Goal: Transaction & Acquisition: Purchase product/service

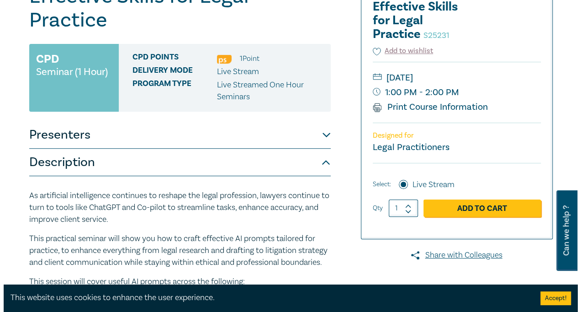
scroll to position [137, 0]
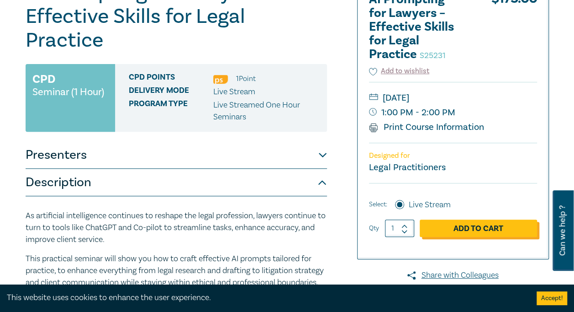
click at [465, 229] on link "Add to Cart" at bounding box center [478, 227] width 117 height 17
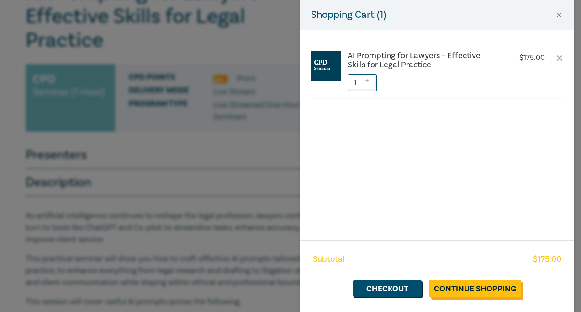
click at [469, 288] on link "Continue Shopping" at bounding box center [475, 288] width 92 height 17
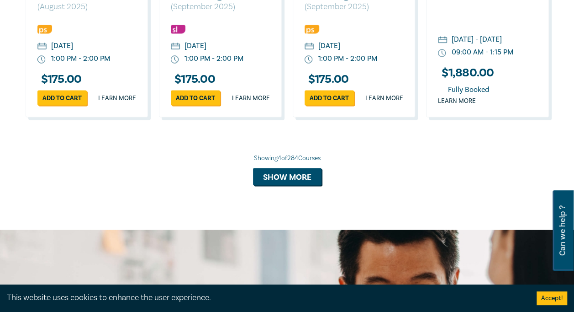
scroll to position [777, 0]
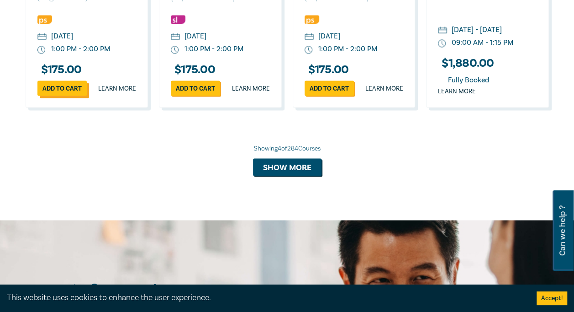
click at [60, 96] on link "Add to cart" at bounding box center [61, 87] width 49 height 15
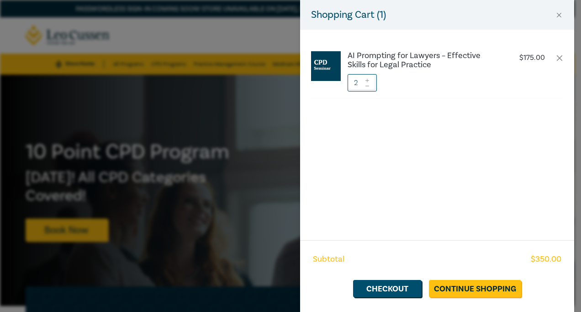
click at [368, 87] on icon at bounding box center [367, 86] width 6 height 4
click at [381, 286] on link "Checkout" at bounding box center [387, 288] width 69 height 17
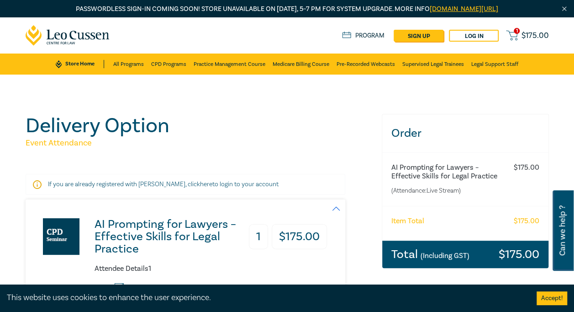
scroll to position [46, 0]
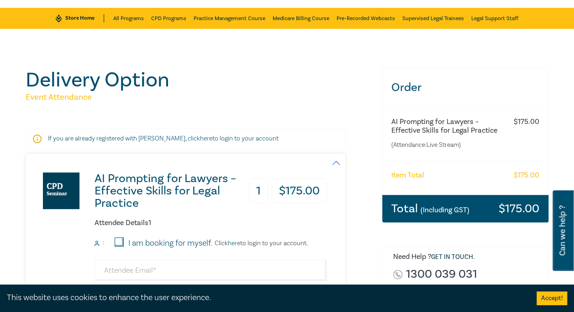
click at [121, 239] on input "I am booking for myself." at bounding box center [119, 241] width 9 height 9
checkbox input "true"
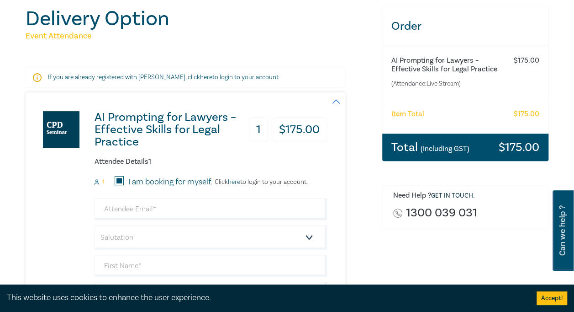
scroll to position [137, 0]
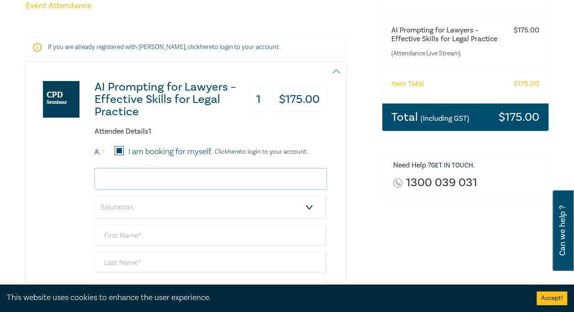
click at [136, 181] on input "email" at bounding box center [211, 179] width 233 height 22
type input "[PERSON_NAME][EMAIL_ADDRESS][PERSON_NAME][DOMAIN_NAME]"
type input "[PERSON_NAME]"
type input "State Trustees Limited"
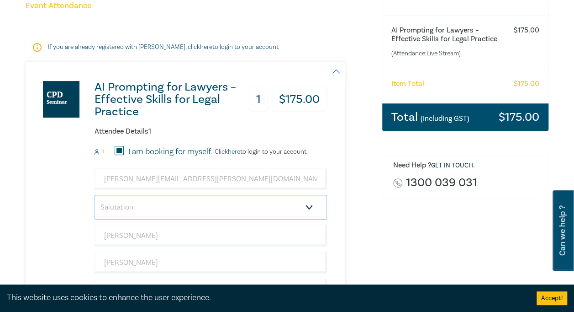
click at [242, 204] on select "Salutation Mr. Mrs. Ms. Miss Dr. Prof. Other" at bounding box center [211, 207] width 233 height 25
select select "Ms."
click at [95, 195] on select "Salutation Mr. Mrs. Ms. Miss Dr. Prof. Other" at bounding box center [211, 207] width 233 height 25
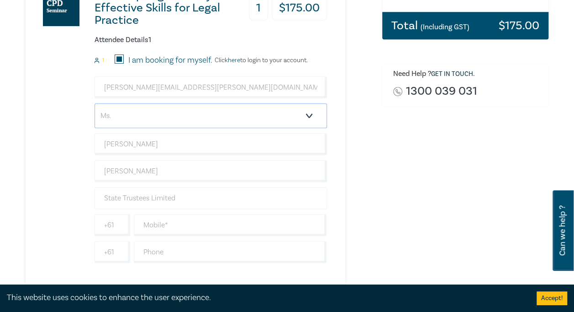
scroll to position [274, 0]
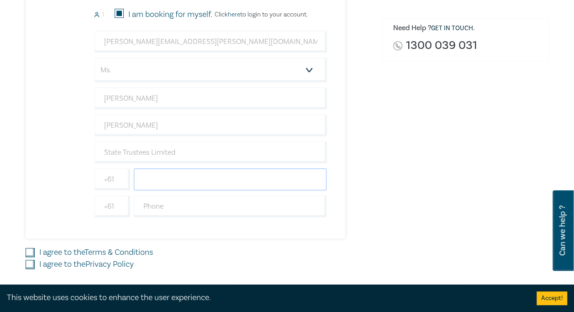
click at [184, 175] on input "text" at bounding box center [230, 179] width 193 height 22
type input "0466898986"
click at [372, 205] on div "Delivery Option Event Attendance If you are already registered with [PERSON_NAM…" at bounding box center [198, 73] width 356 height 467
click at [47, 254] on label "I agree to the Terms & Conditions" at bounding box center [96, 252] width 114 height 12
click at [35, 254] on input "I agree to the Terms & Conditions" at bounding box center [30, 252] width 9 height 9
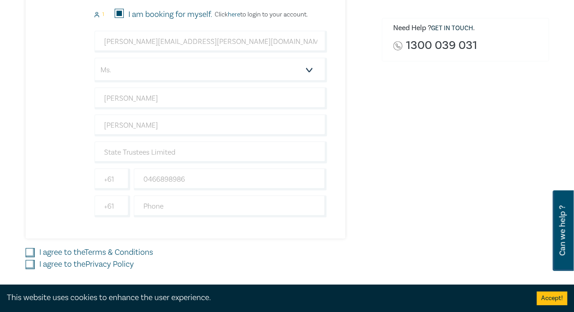
checkbox input "true"
click at [35, 260] on div "I agree to the Privacy Policy" at bounding box center [198, 264] width 345 height 12
click at [32, 260] on input "I agree to the Privacy Policy" at bounding box center [30, 264] width 9 height 9
checkbox input "true"
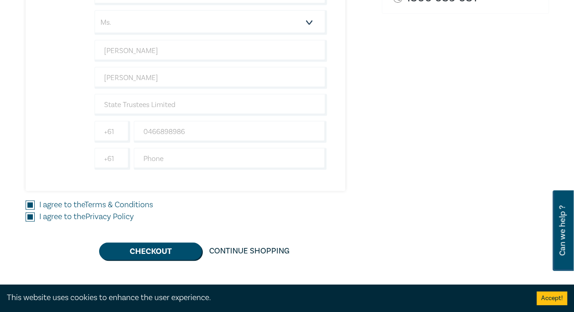
scroll to position [366, 0]
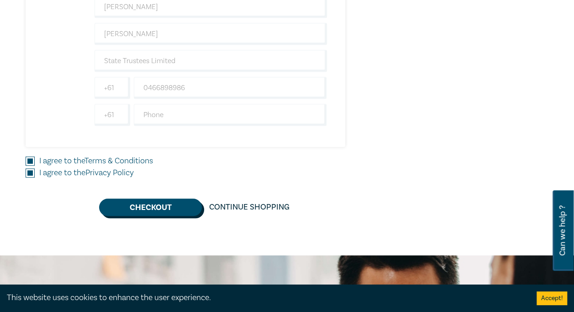
click at [191, 209] on button "Checkout" at bounding box center [150, 206] width 103 height 17
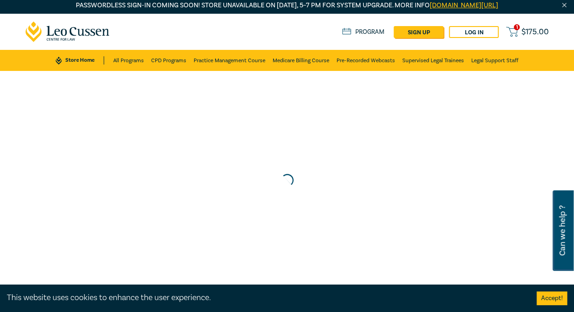
scroll to position [0, 0]
